Goal: Task Accomplishment & Management: Use online tool/utility

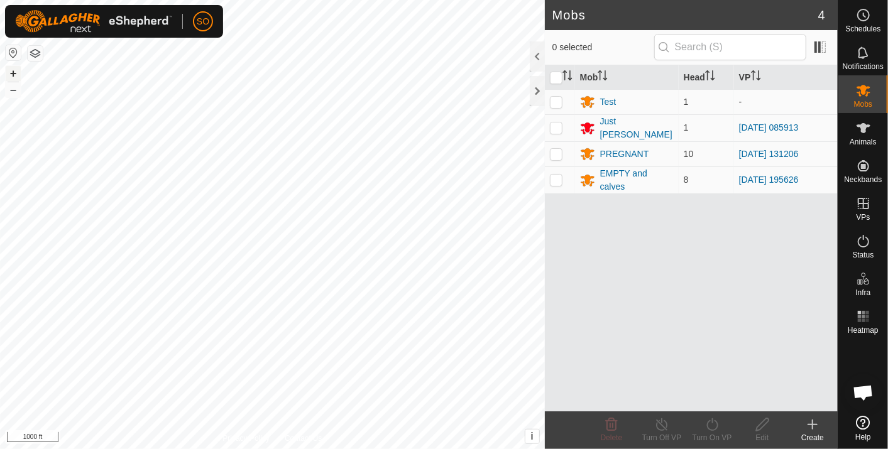
click at [11, 70] on button "+" at bounding box center [13, 73] width 15 height 15
click at [860, 202] on es-menu-bar "Schedules Notifications Mobs Animals Neckbands VPs Status Infra Heatmap Help" at bounding box center [862, 224] width 50 height 449
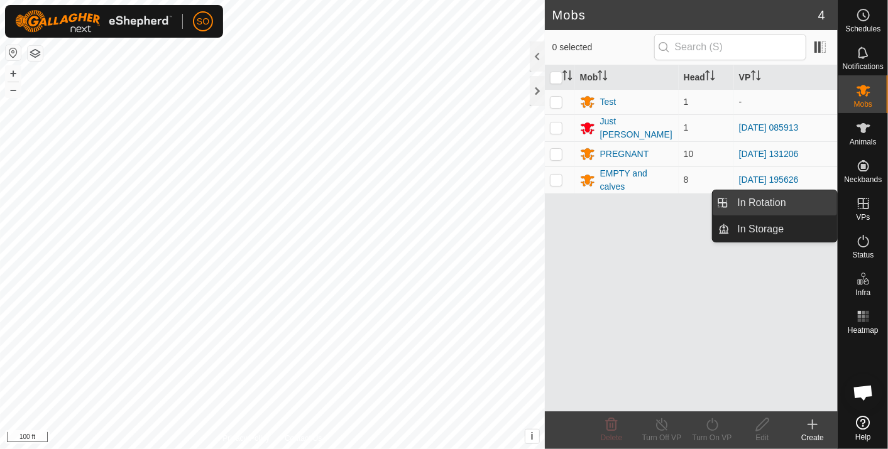
click at [785, 193] on link "In Rotation" at bounding box center [783, 202] width 107 height 25
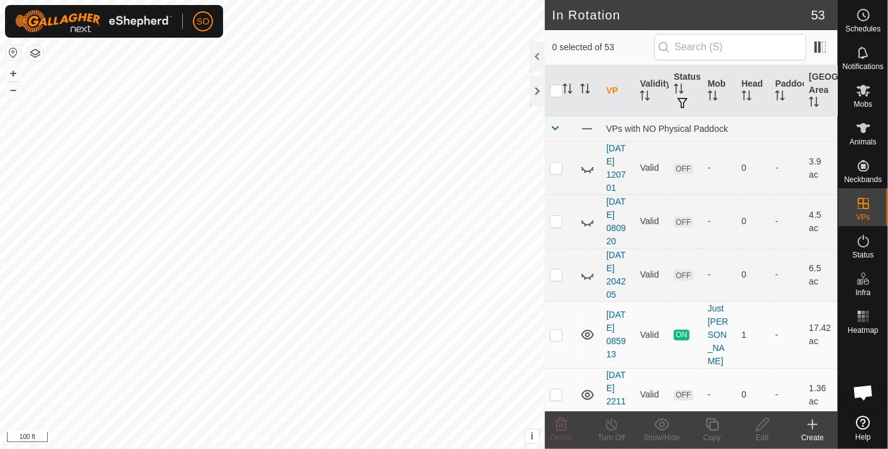
click at [812, 424] on icon at bounding box center [812, 424] width 0 height 9
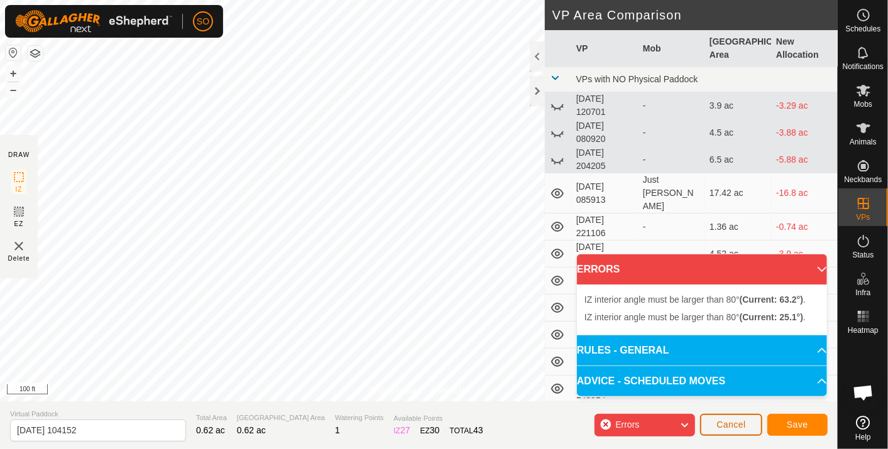
click at [735, 425] on span "Cancel" at bounding box center [731, 425] width 30 height 10
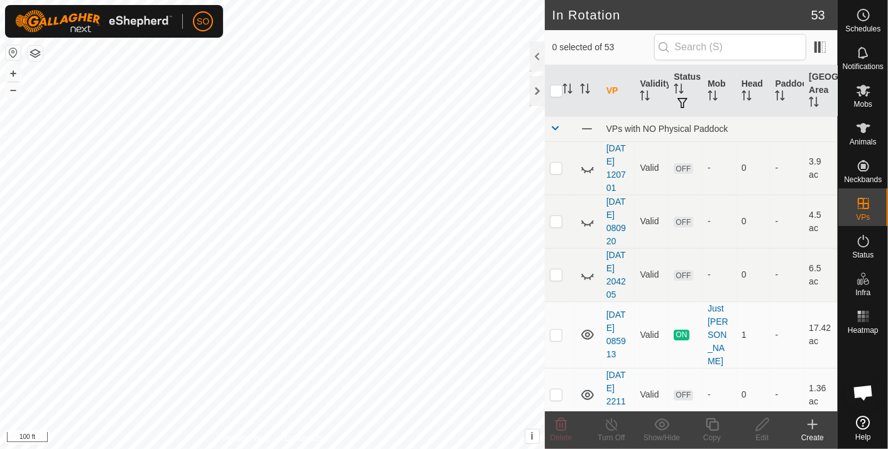
click at [810, 425] on icon at bounding box center [812, 425] width 9 height 0
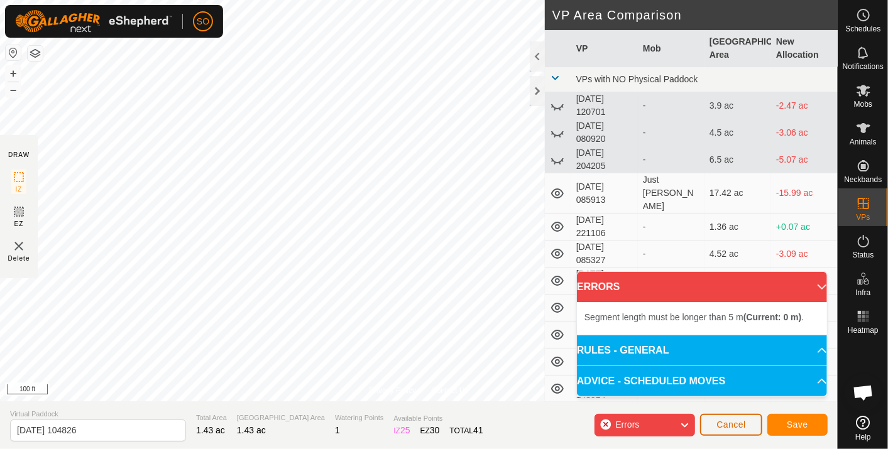
click at [742, 425] on span "Cancel" at bounding box center [731, 425] width 30 height 10
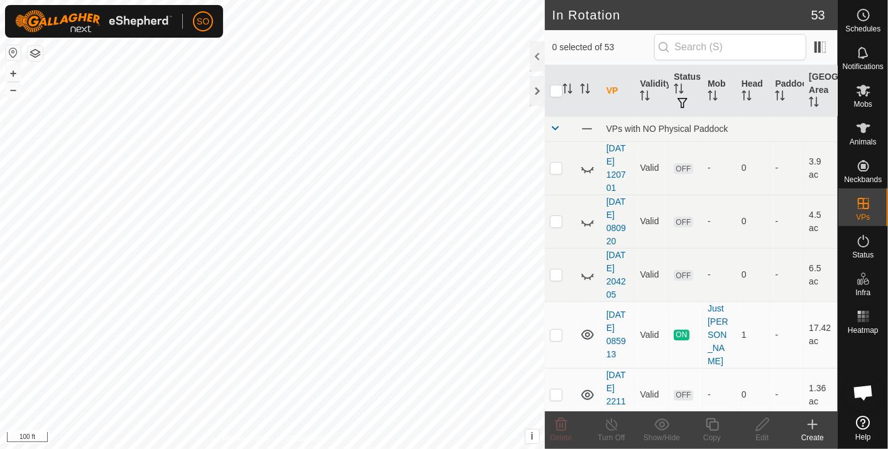
click at [813, 428] on icon at bounding box center [812, 424] width 15 height 15
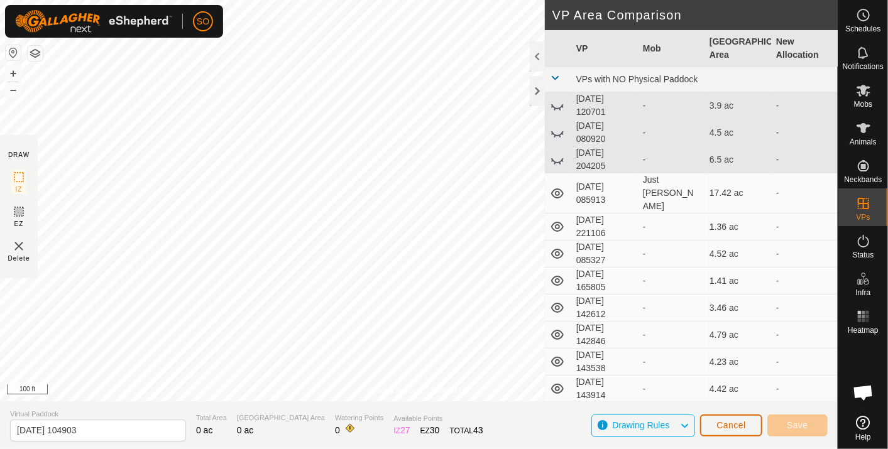
click at [727, 416] on button "Cancel" at bounding box center [731, 426] width 62 height 22
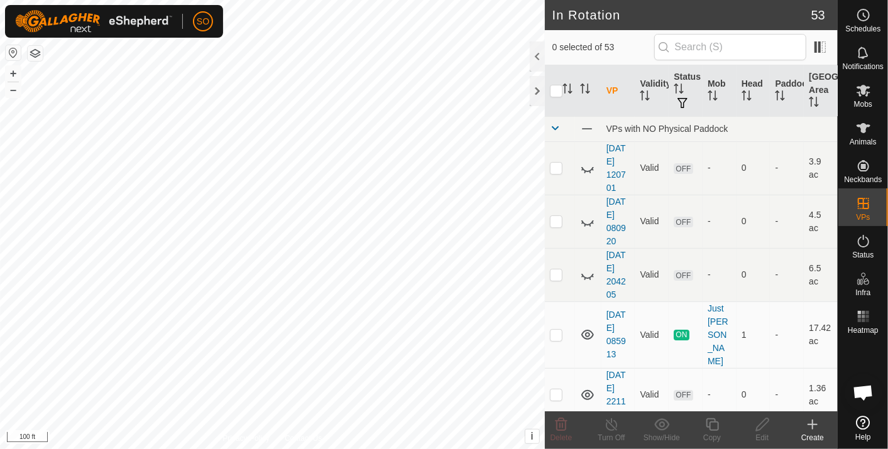
click at [811, 425] on icon at bounding box center [812, 425] width 9 height 0
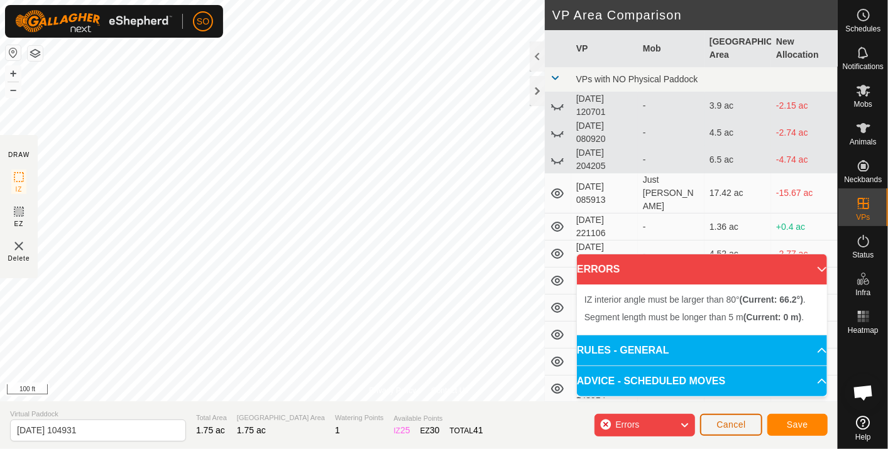
click at [735, 423] on span "Cancel" at bounding box center [731, 425] width 30 height 10
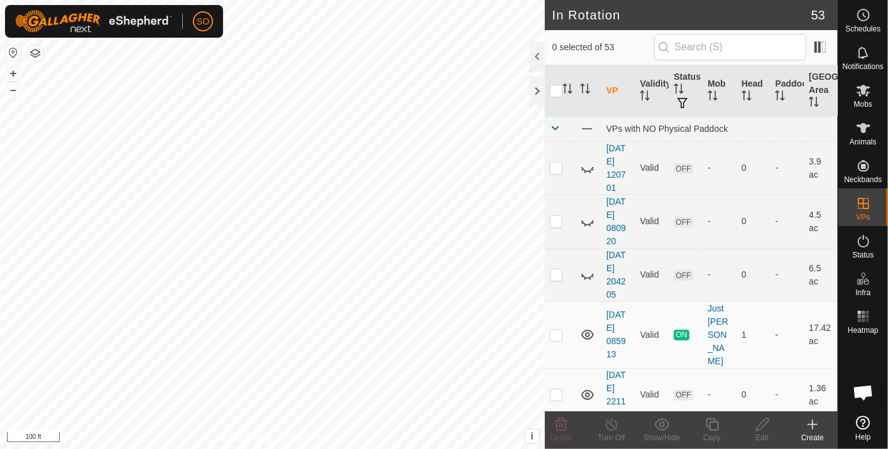
click at [813, 423] on icon at bounding box center [812, 424] width 15 height 15
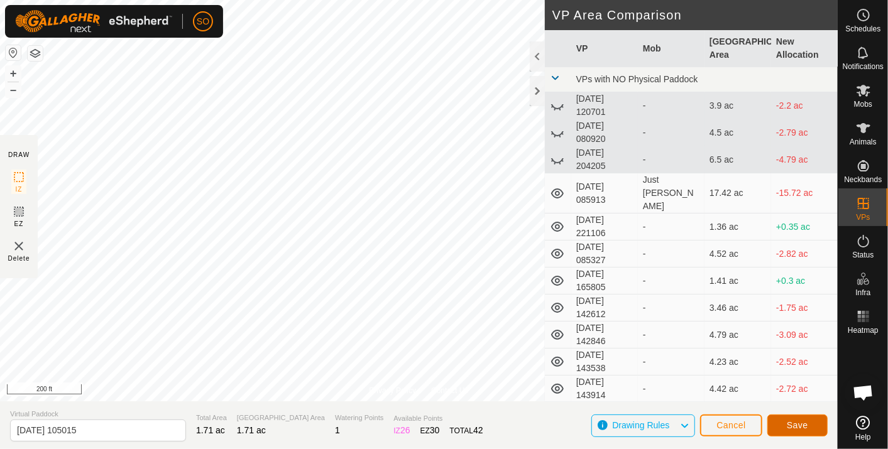
click at [793, 427] on span "Save" at bounding box center [796, 425] width 21 height 10
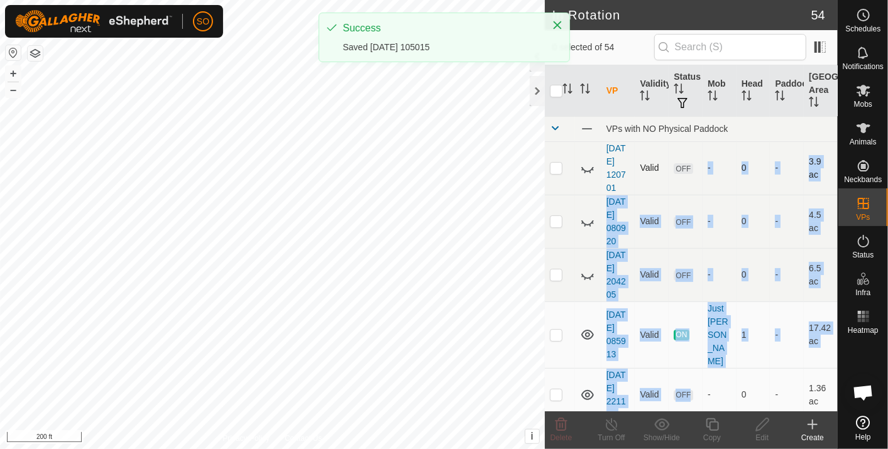
drag, startPoint x: 690, startPoint y: 367, endPoint x: 685, endPoint y: 152, distance: 214.9
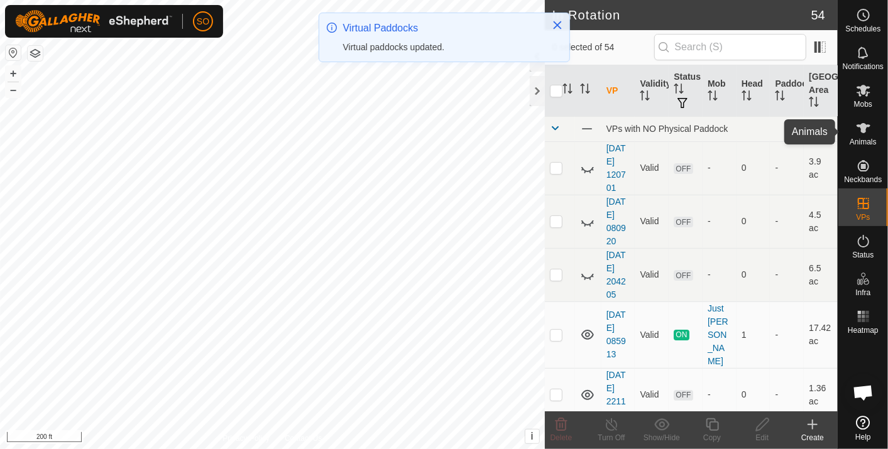
click at [863, 130] on icon at bounding box center [863, 128] width 14 height 10
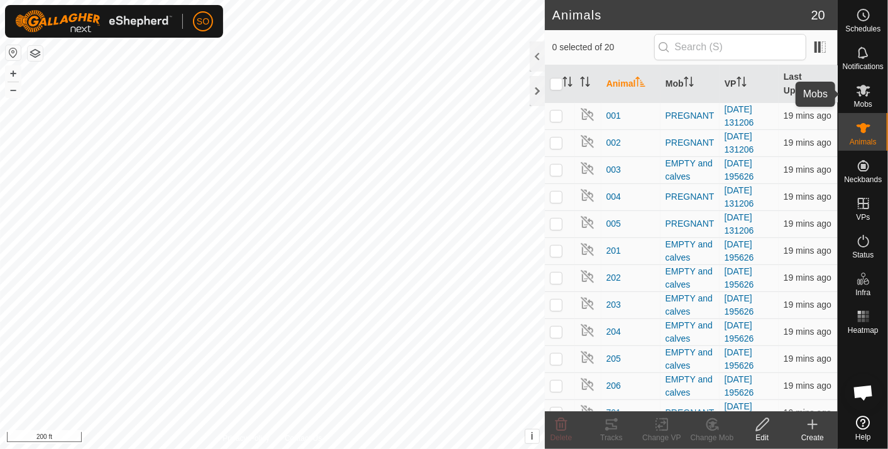
click at [862, 90] on icon at bounding box center [863, 91] width 14 height 12
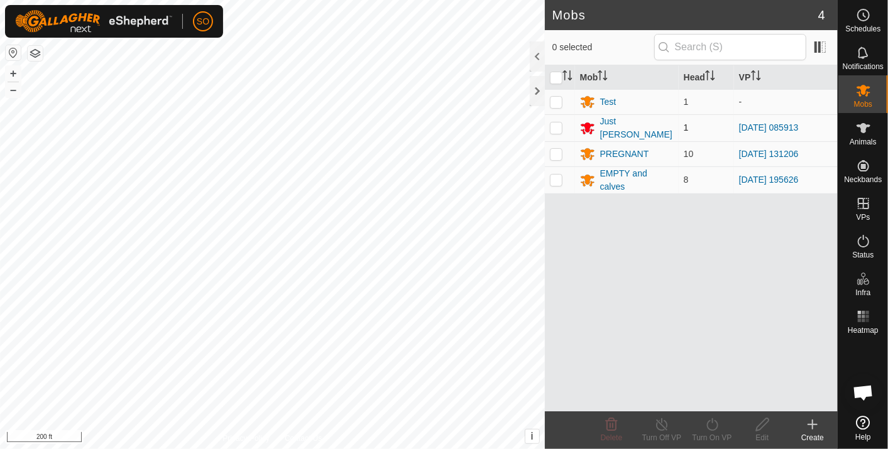
click at [554, 124] on p-checkbox at bounding box center [556, 127] width 13 height 10
checkbox input "true"
click at [709, 425] on icon at bounding box center [712, 424] width 16 height 15
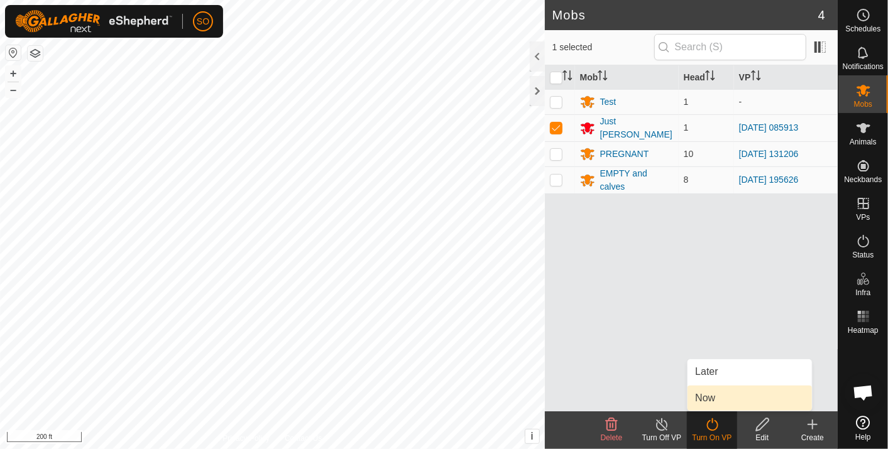
click at [705, 398] on link "Now" at bounding box center [749, 398] width 124 height 25
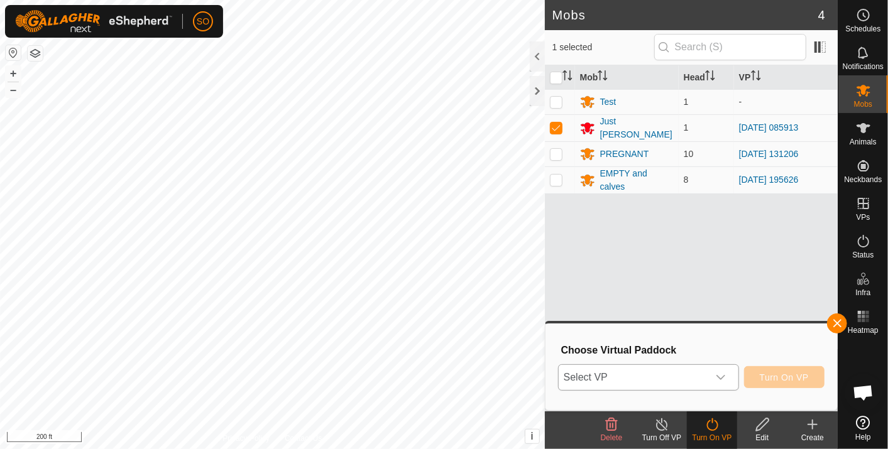
click at [726, 373] on icon "dropdown trigger" at bounding box center [720, 377] width 10 height 10
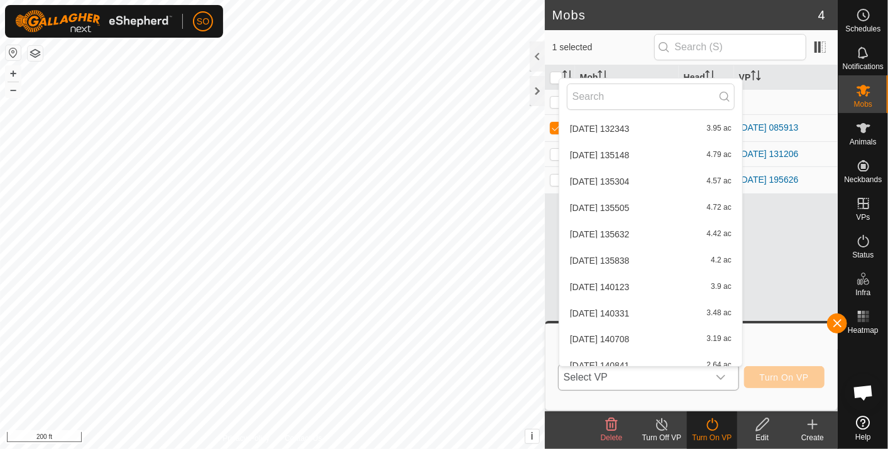
scroll to position [1200, 0]
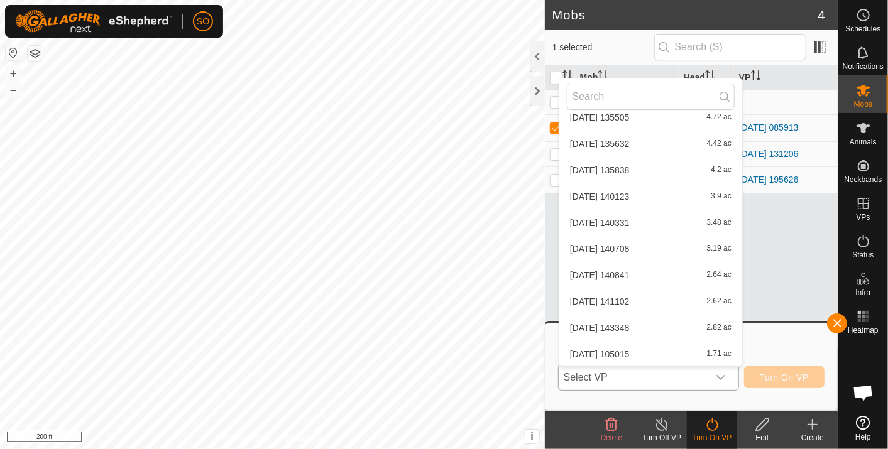
click at [633, 350] on li "[DATE] 105015 1.71 ac" at bounding box center [650, 354] width 183 height 25
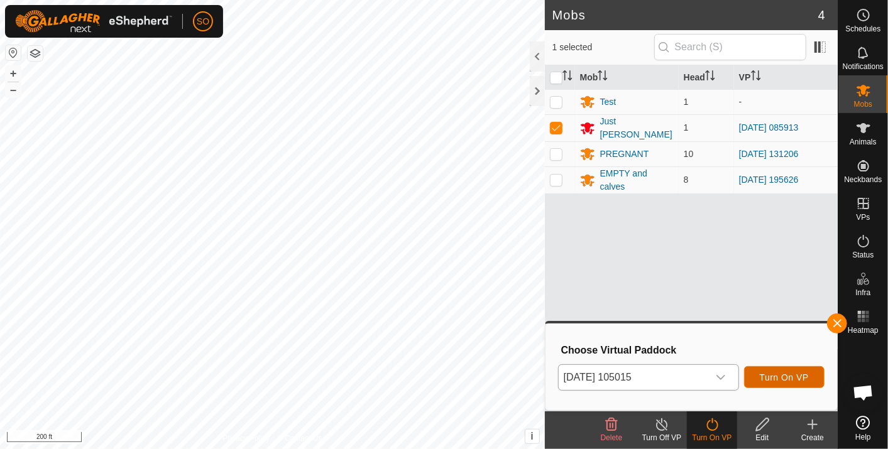
click at [778, 376] on span "Turn On VP" at bounding box center [783, 377] width 49 height 10
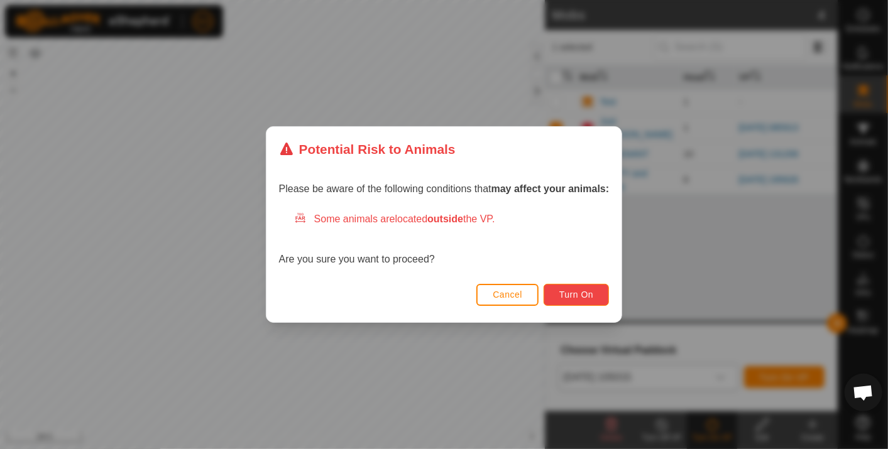
click at [573, 290] on span "Turn On" at bounding box center [576, 295] width 34 height 10
